Goal: Communication & Community: Answer question/provide support

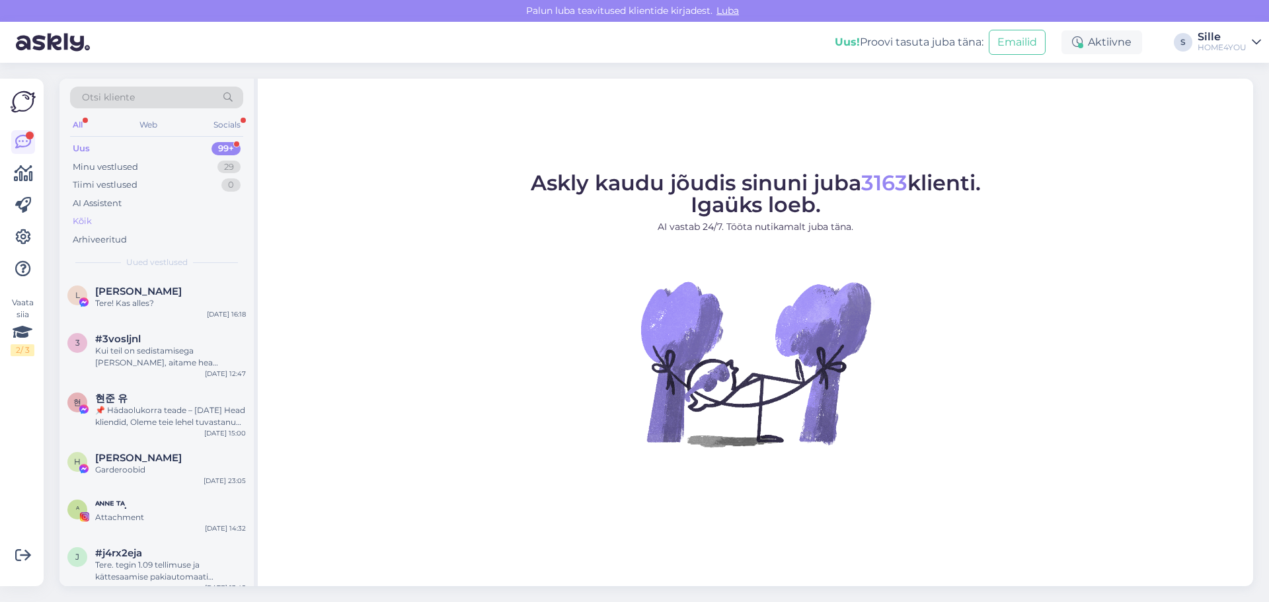
click at [85, 224] on div "Kõik" at bounding box center [82, 221] width 19 height 13
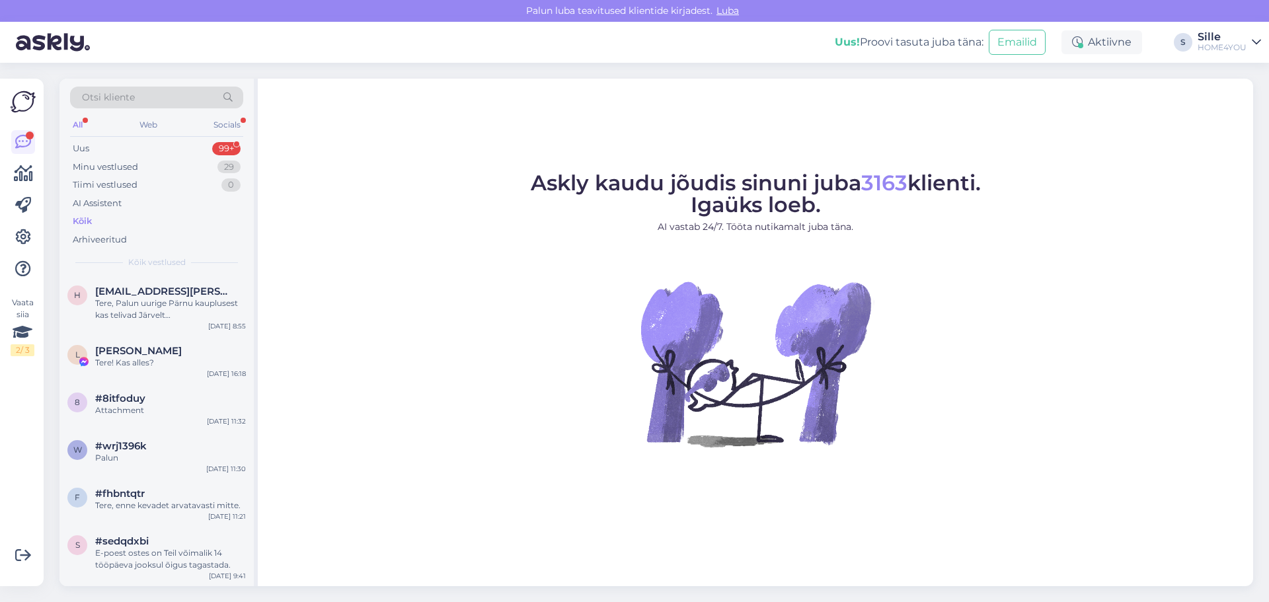
click at [83, 221] on div "Kõik" at bounding box center [82, 221] width 19 height 13
click at [85, 218] on div "Kõik" at bounding box center [82, 221] width 19 height 13
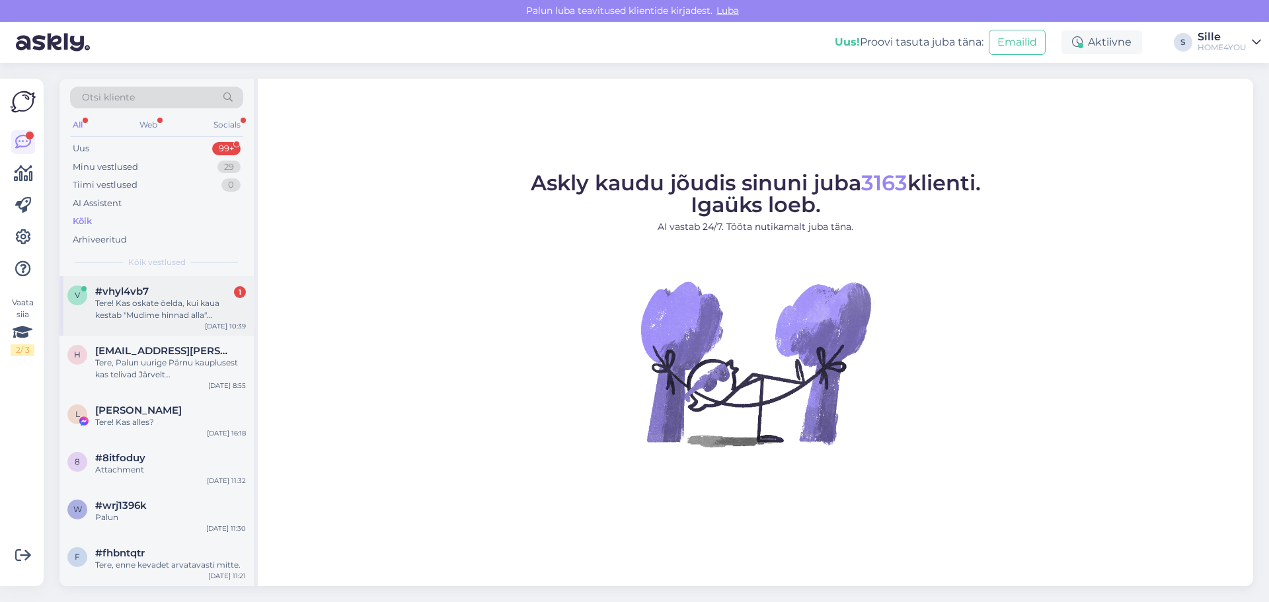
click at [171, 307] on div "Tere! Kas oskate öelda, kui kaua kestab "Mudime hinnad alla" kampaania? Koduleh…" at bounding box center [170, 309] width 151 height 24
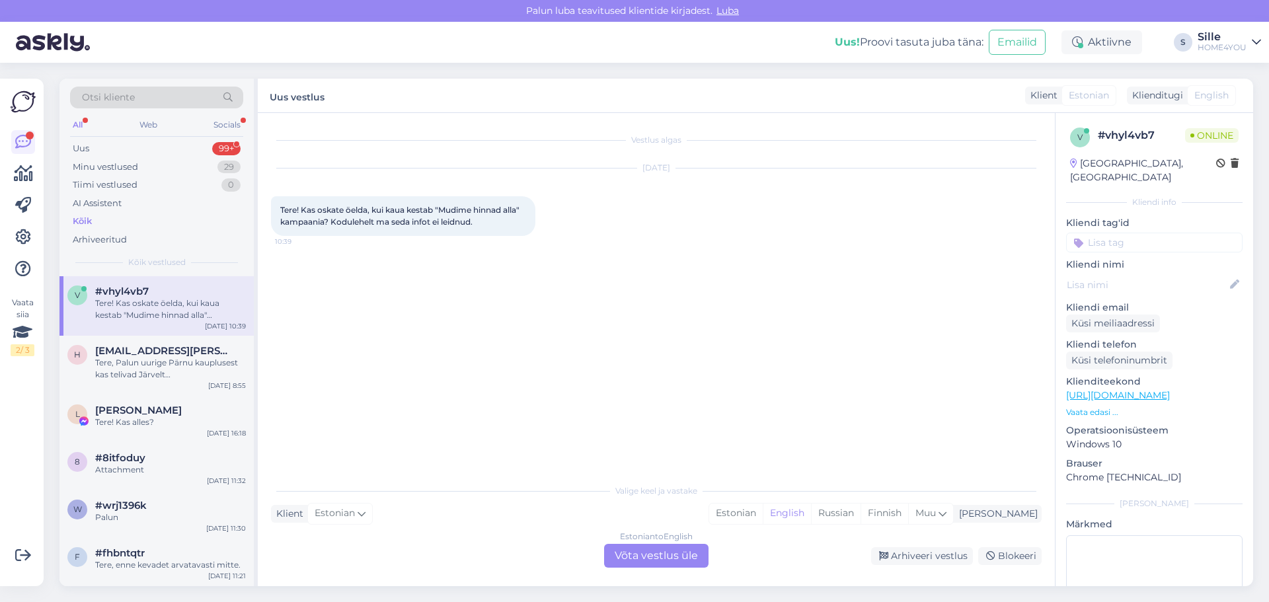
click at [623, 552] on div "Estonian to English Võta vestlus üle" at bounding box center [656, 556] width 104 height 24
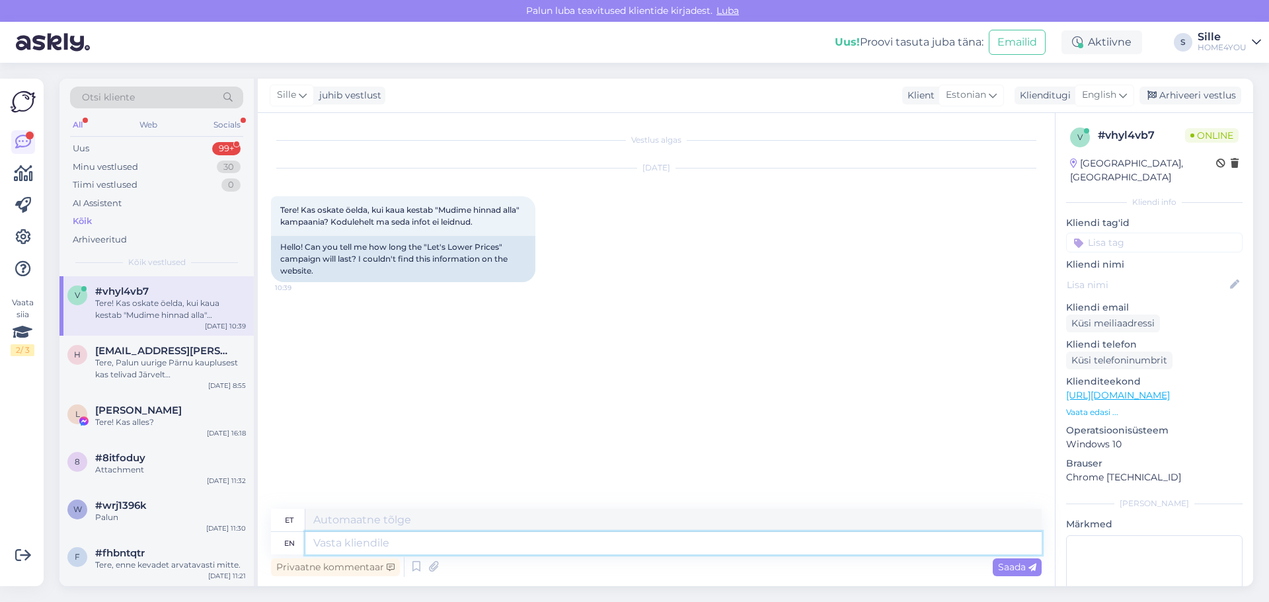
click at [498, 543] on textarea at bounding box center [673, 543] width 736 height 22
type textarea "Tere, k"
type textarea "Tere,"
type textarea "Tere, kampaania k"
type textarea "Tere, kampaania"
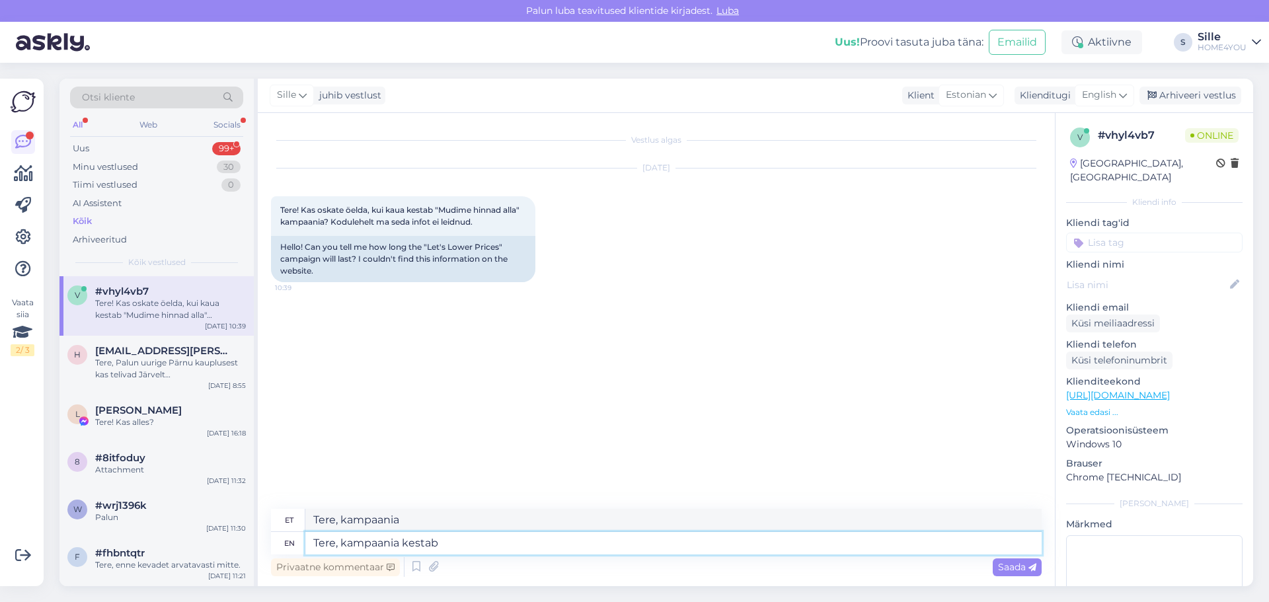
type textarea "Tere, kampaania kestab"
type textarea "Tere, kampaania kestab kuni"
type textarea "Tere, kampaania kestab kuni [DATE]"
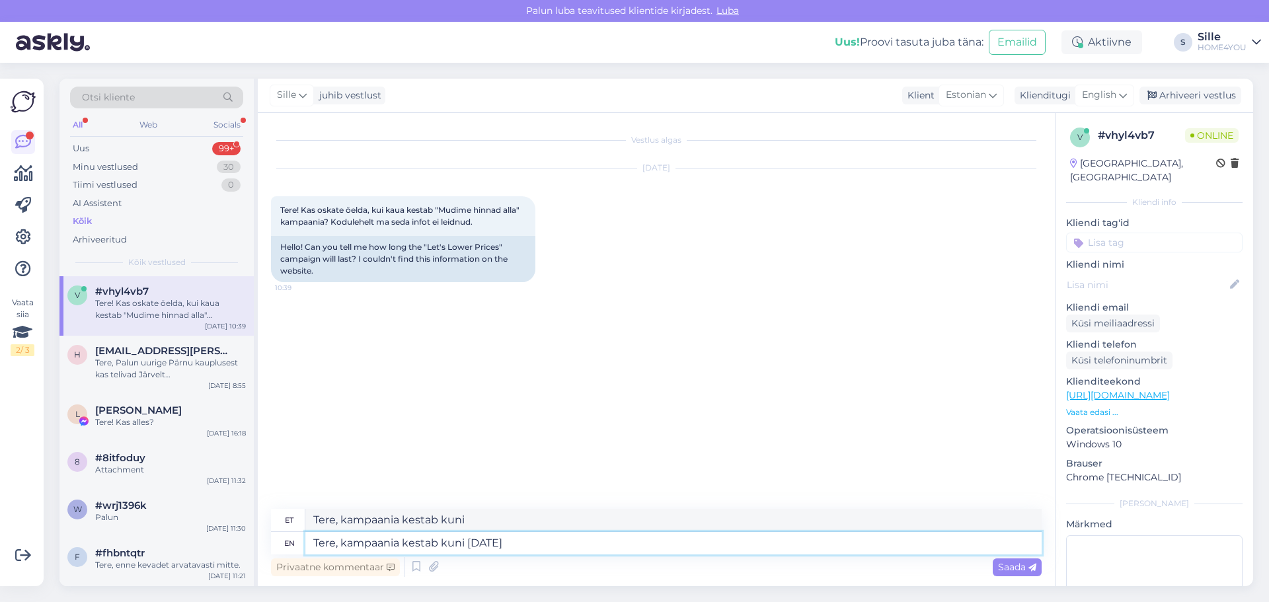
type textarea "Tere, kampaania kestab kuni [DATE]"
click at [1014, 570] on span "Saada" at bounding box center [1017, 567] width 38 height 12
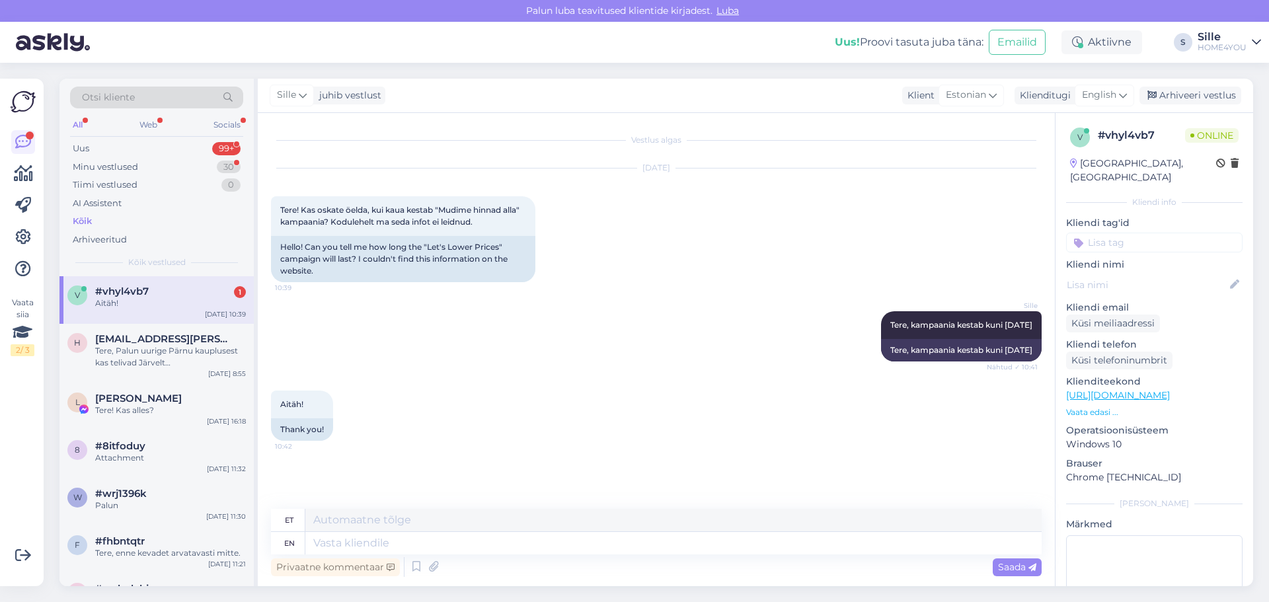
click at [182, 305] on div "Aitäh!" at bounding box center [170, 303] width 151 height 12
click at [395, 547] on textarea at bounding box center [673, 543] width 736 height 22
type textarea "Palun"
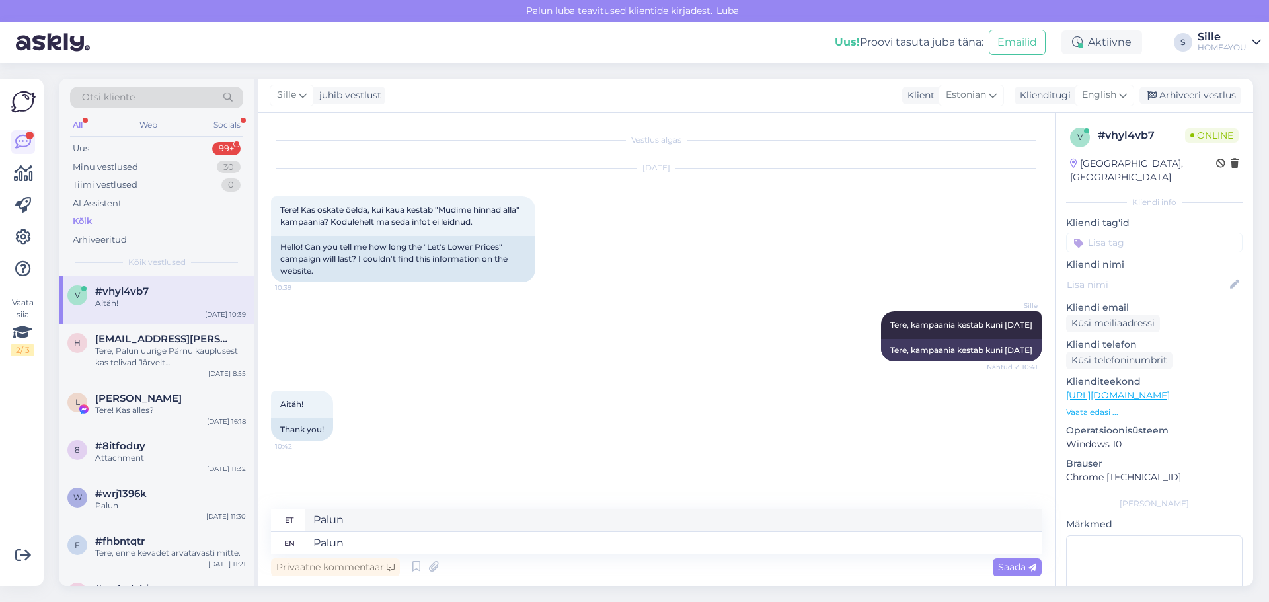
click at [1001, 566] on span "Saada" at bounding box center [1017, 567] width 38 height 12
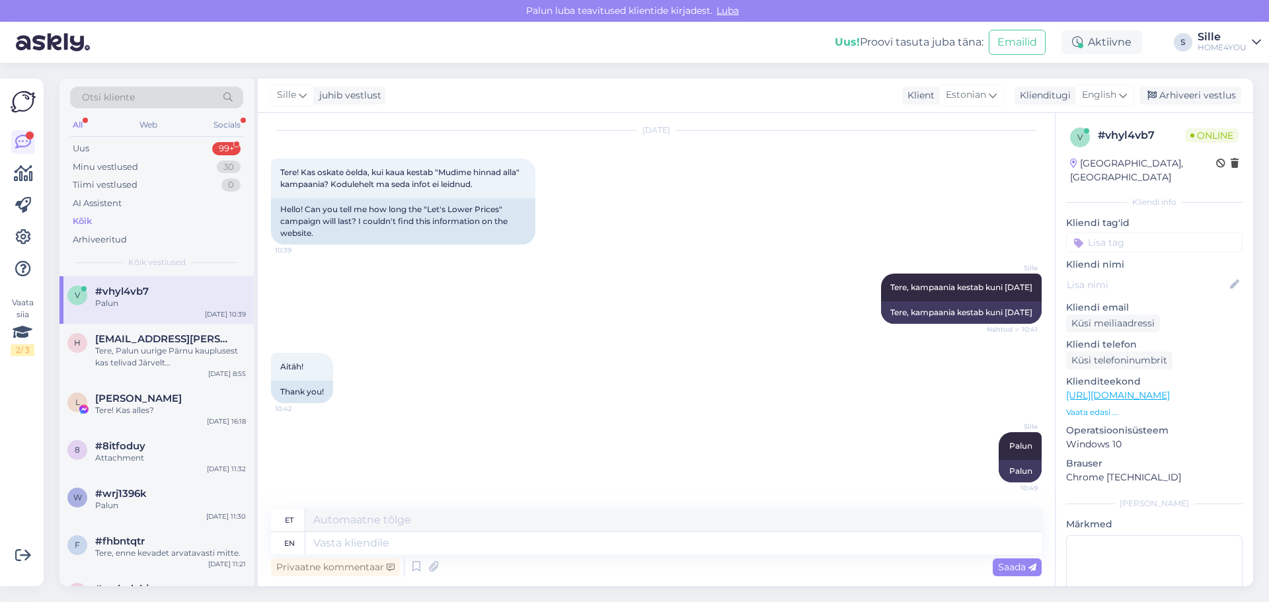
click at [91, 223] on div "Kõik" at bounding box center [82, 221] width 19 height 13
